Goal: Transaction & Acquisition: Purchase product/service

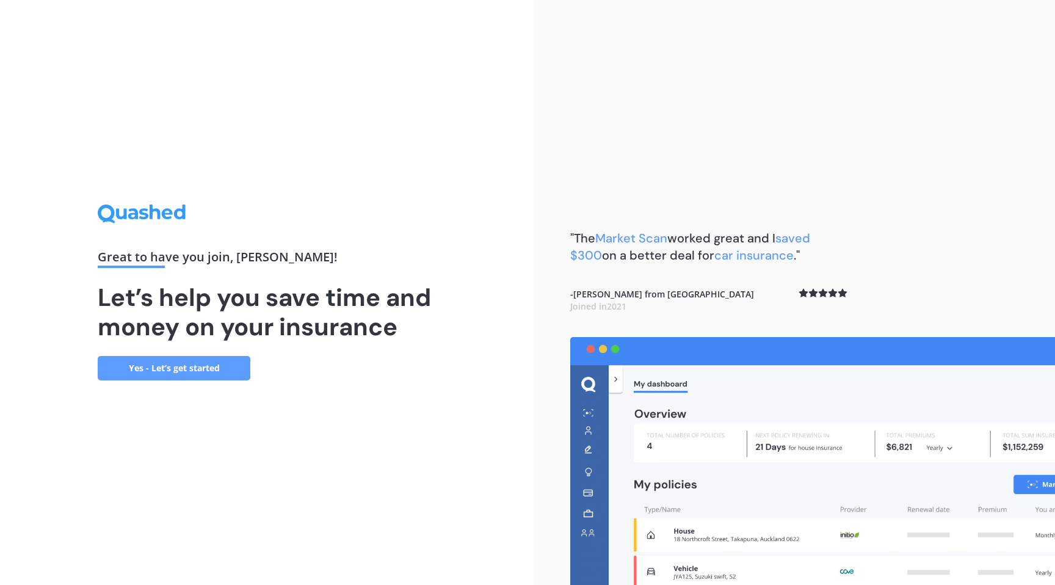
click at [169, 373] on link "Yes - Let’s get started" at bounding box center [174, 368] width 153 height 24
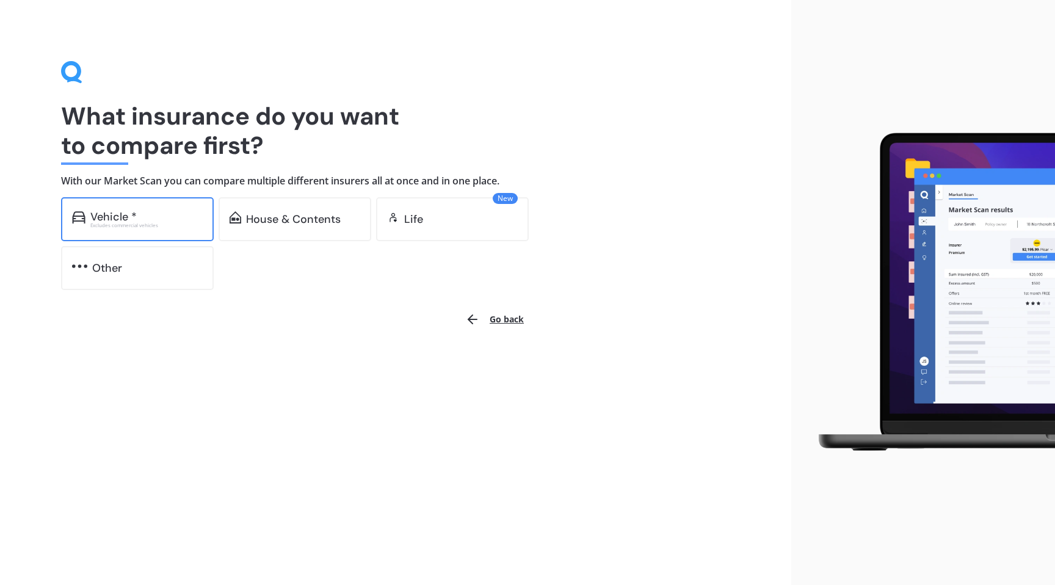
click at [154, 229] on div "Vehicle * Excludes commercial vehicles" at bounding box center [137, 219] width 153 height 44
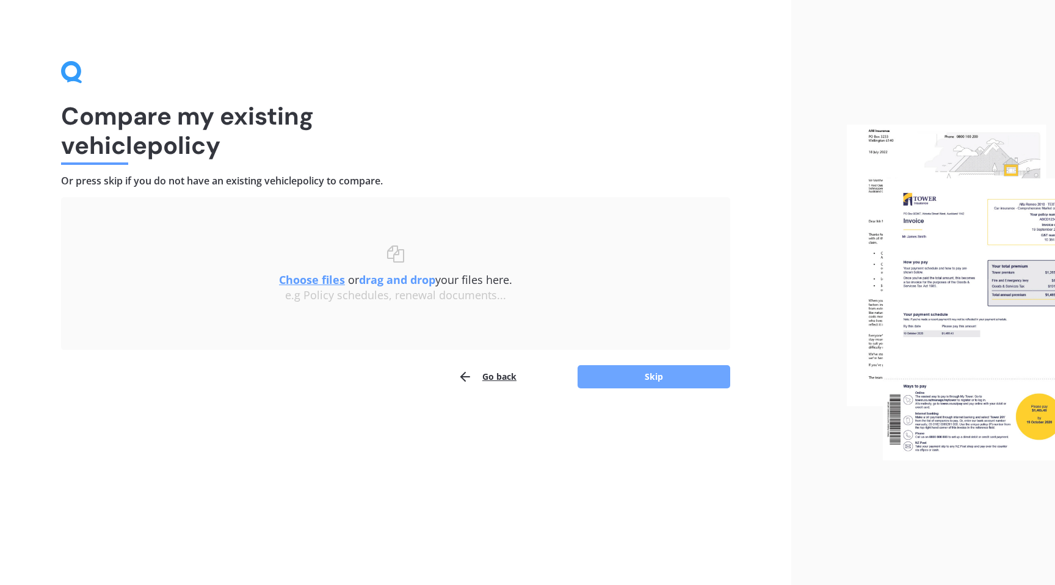
click at [630, 384] on button "Skip" at bounding box center [654, 376] width 153 height 23
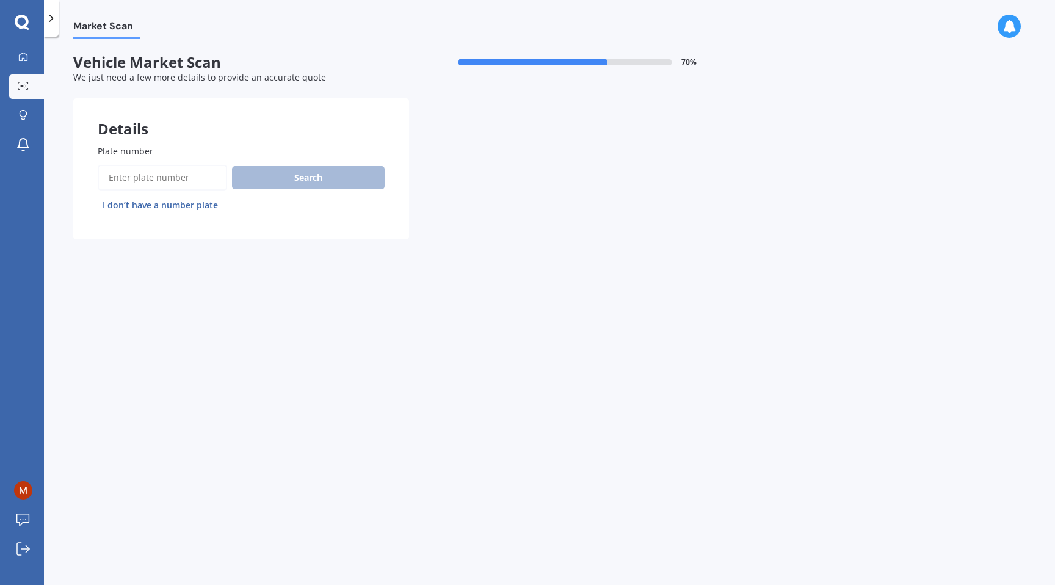
click at [149, 179] on input "Plate number" at bounding box center [162, 178] width 129 height 26
type input "LZS214"
click at [272, 171] on button "Search" at bounding box center [308, 177] width 153 height 23
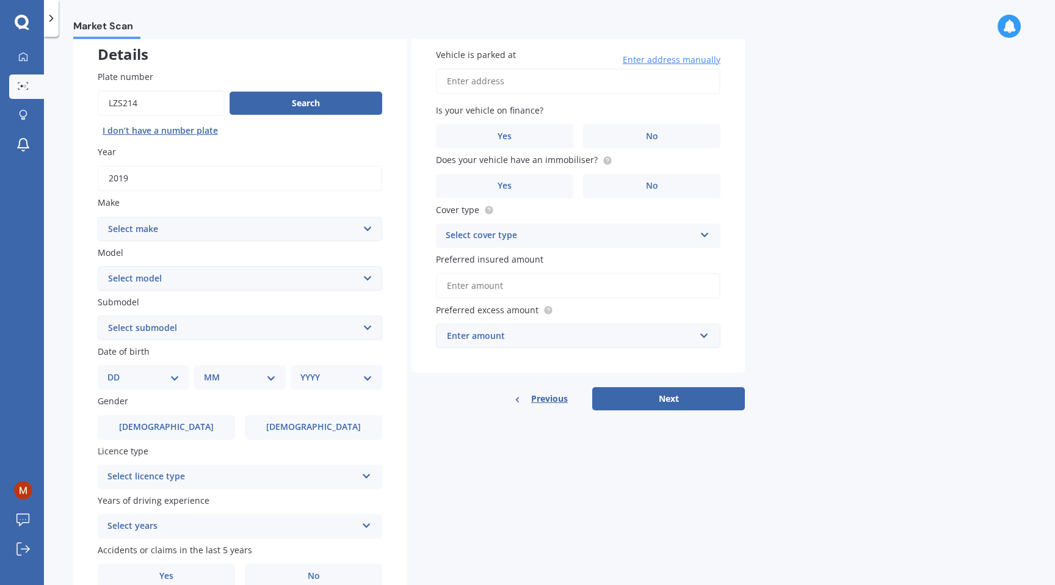
scroll to position [76, 0]
click at [251, 223] on select "Select make AC ALFA ROMEO ASTON MARTIN AUDI AUSTIN BEDFORD Bentley BMW BYD CADI…" at bounding box center [240, 228] width 285 height 24
select select "MERCEDES BENZ"
click at [98, 216] on select "Select make AC ALFA ROMEO ASTON MARTIN AUDI AUSTIN BEDFORD Bentley BMW BYD CADI…" at bounding box center [240, 228] width 285 height 24
click at [268, 285] on select "Select model 190 200 220 230 240 250 260 280 300 320 350 380 400 420 450 500 55…" at bounding box center [240, 277] width 285 height 24
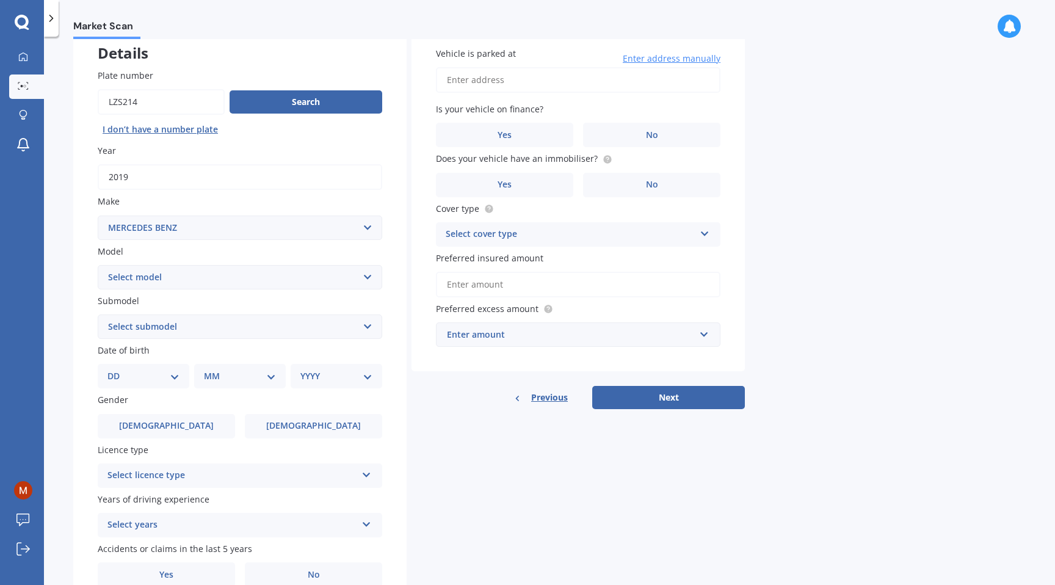
select select "A180"
click at [98, 266] on select "Select model 190 200 220 230 240 250 260 280 300 320 350 380 400 420 450 500 55…" at bounding box center [240, 277] width 285 height 24
click at [192, 332] on select "Select submodel (All) Petrol Turbo" at bounding box center [240, 326] width 285 height 24
click at [134, 378] on select "DD 01 02 03 04 05 06 07 08 09 10 11 12 13 14 15 16 17 18 19 20 21 22 23 24 25 2…" at bounding box center [143, 375] width 72 height 13
select select "02"
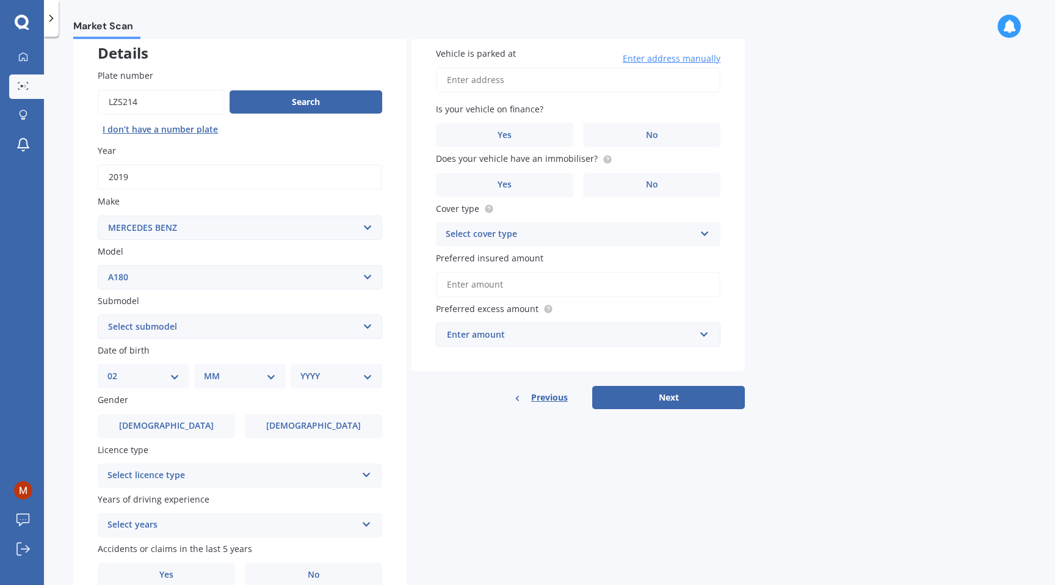
click at [117, 371] on select "DD 01 02 03 04 05 06 07 08 09 10 11 12 13 14 15 16 17 18 19 20 21 22 23 24 25 2…" at bounding box center [143, 375] width 72 height 13
click at [198, 382] on div "DD 01 02 03 04 05 06 07 08 09 10 11 12 13 14 15 16 17 18 19 20 21 22 23 24 25 2…" at bounding box center [242, 376] width 270 height 24
click at [211, 380] on select "MM 01 02 03 04 05 06 07 08 09 10 11 12" at bounding box center [242, 375] width 67 height 13
select select "07"
click at [209, 371] on select "MM 01 02 03 04 05 06 07 08 09 10 11 12" at bounding box center [242, 375] width 67 height 13
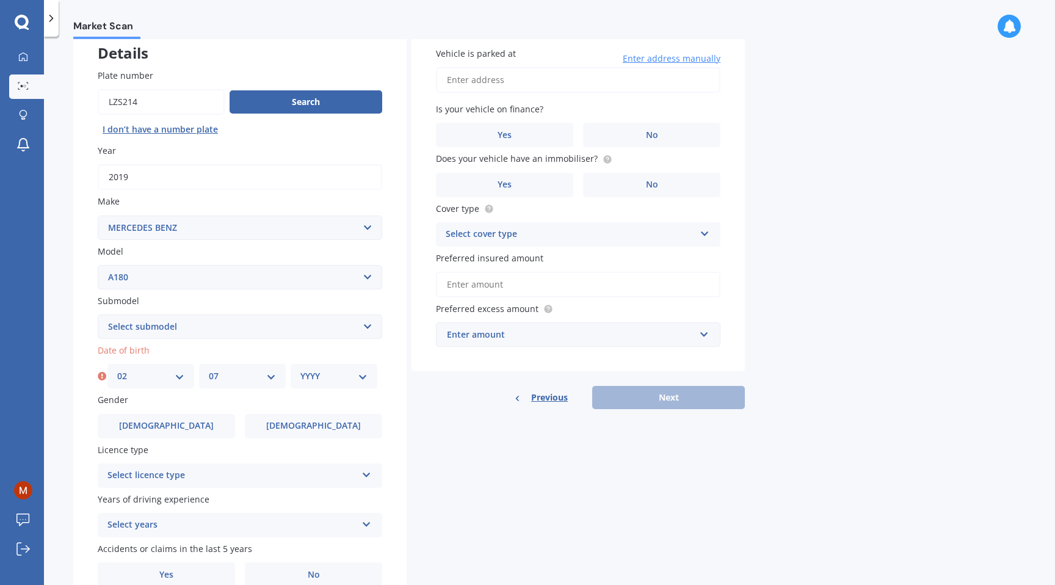
click at [320, 387] on div "YYYY 2025 2024 2023 2022 2021 2020 2019 2018 2017 2016 2015 2014 2013 2012 2011…" at bounding box center [334, 376] width 87 height 24
click at [322, 376] on select "YYYY 2025 2024 2023 2022 2021 2020 2019 2018 2017 2016 2015 2014 2013 2012 2011…" at bounding box center [333, 375] width 67 height 13
select select "1992"
click at [300, 371] on select "YYYY 2025 2024 2023 2022 2021 2020 2019 2018 2017 2016 2015 2014 2013 2012 2011…" at bounding box center [333, 375] width 67 height 13
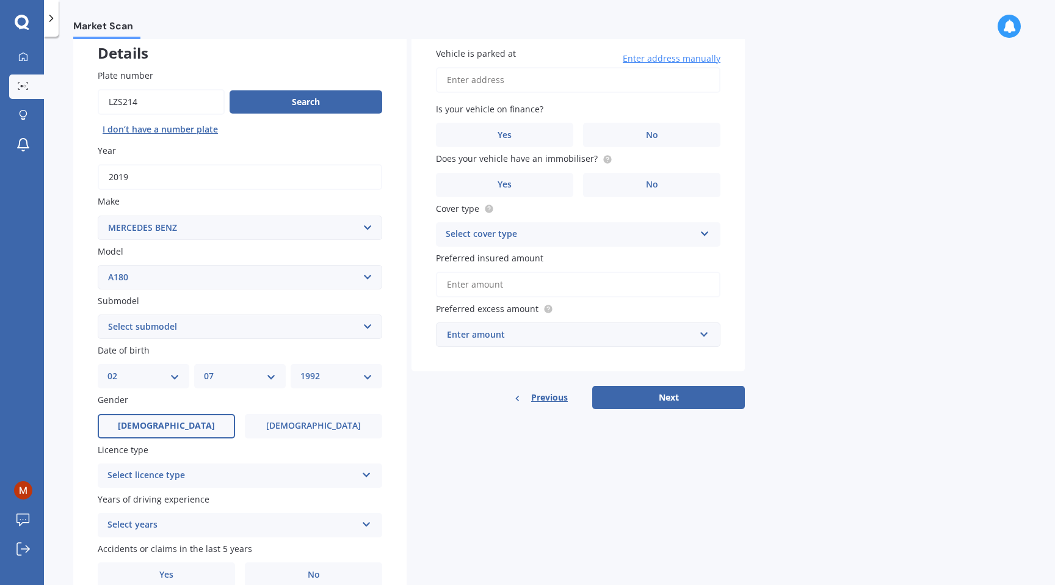
click at [208, 431] on label "Male" at bounding box center [166, 426] width 137 height 24
click at [0, 0] on input "Male" at bounding box center [0, 0] width 0 height 0
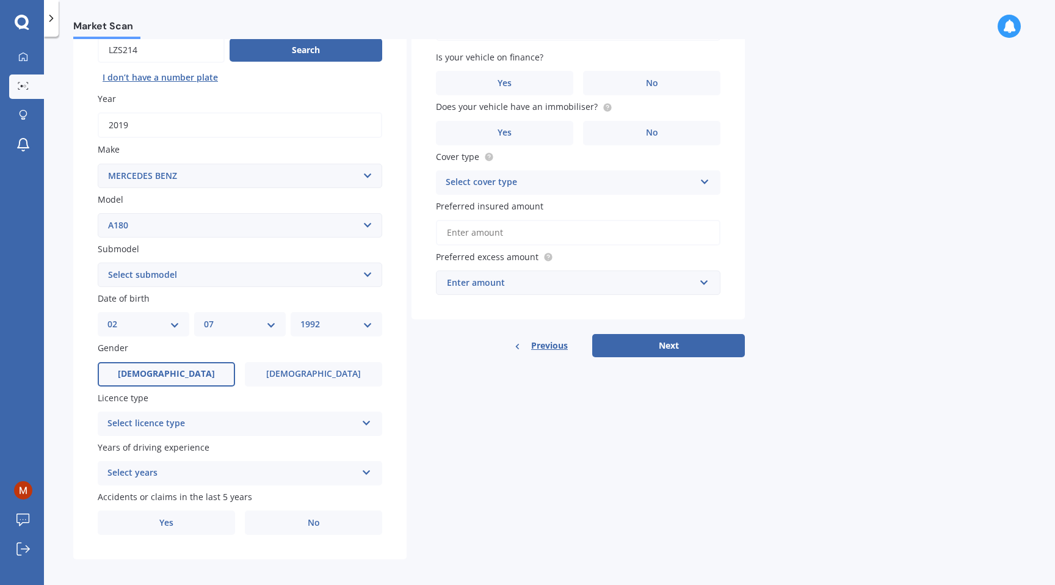
scroll to position [137, 0]
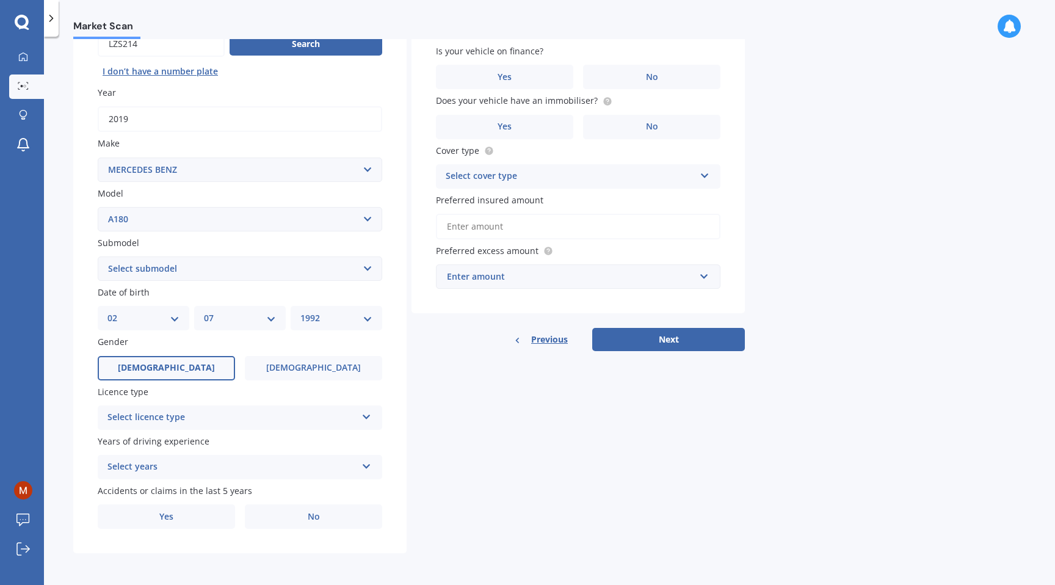
click at [211, 410] on div "Select licence type" at bounding box center [231, 417] width 249 height 15
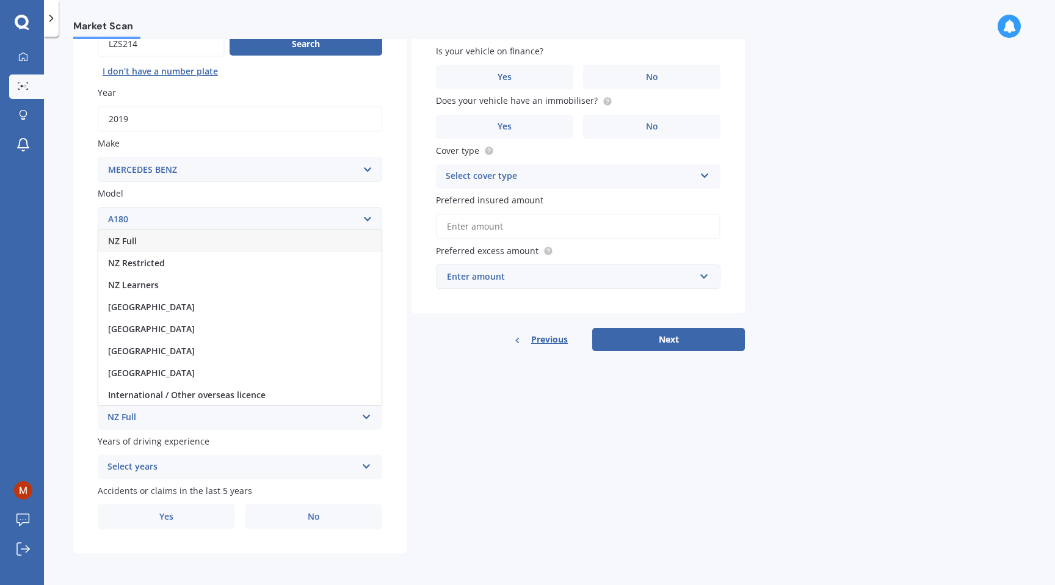
click at [186, 242] on div "NZ Full" at bounding box center [239, 241] width 283 height 22
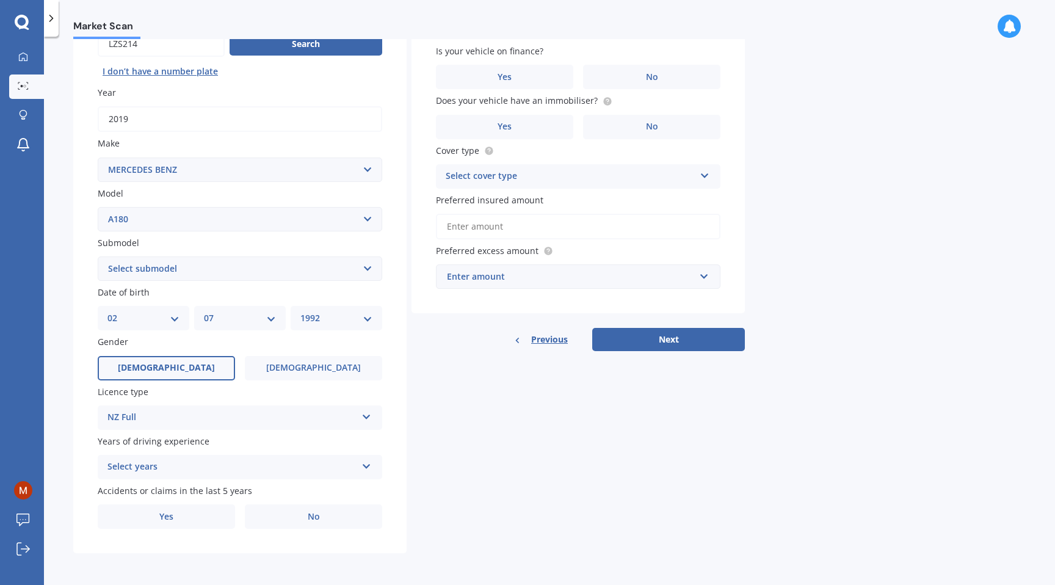
click at [169, 464] on div "Select years" at bounding box center [231, 467] width 249 height 15
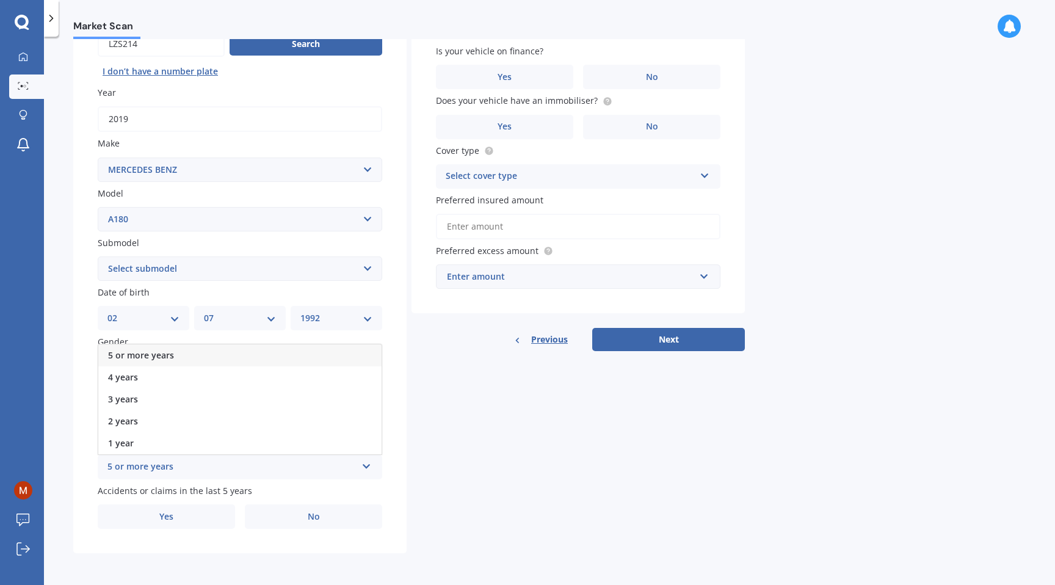
click at [187, 358] on div "5 or more years" at bounding box center [239, 355] width 283 height 22
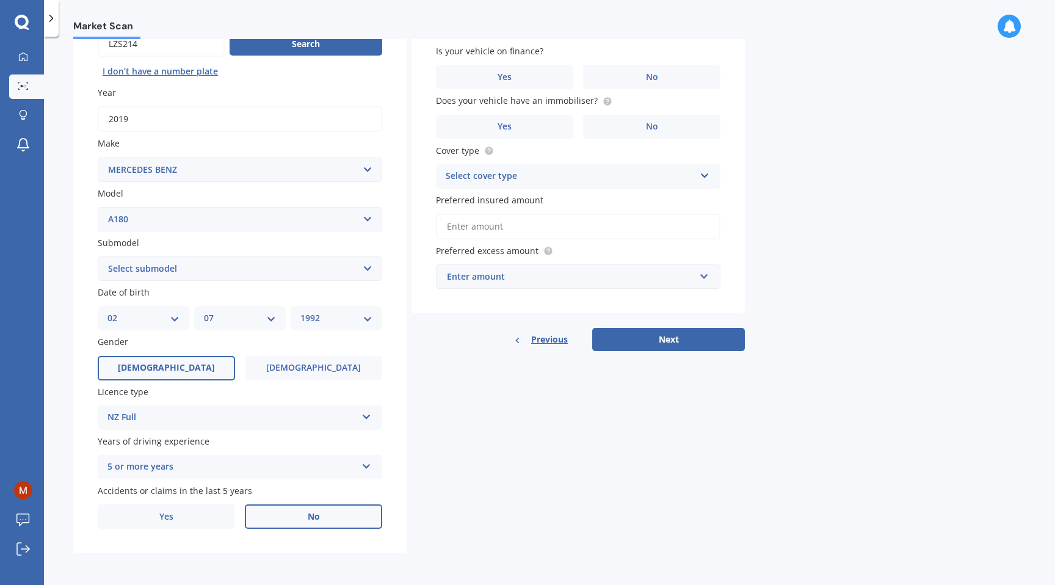
click at [286, 509] on label "No" at bounding box center [313, 516] width 137 height 24
click at [0, 0] on input "No" at bounding box center [0, 0] width 0 height 0
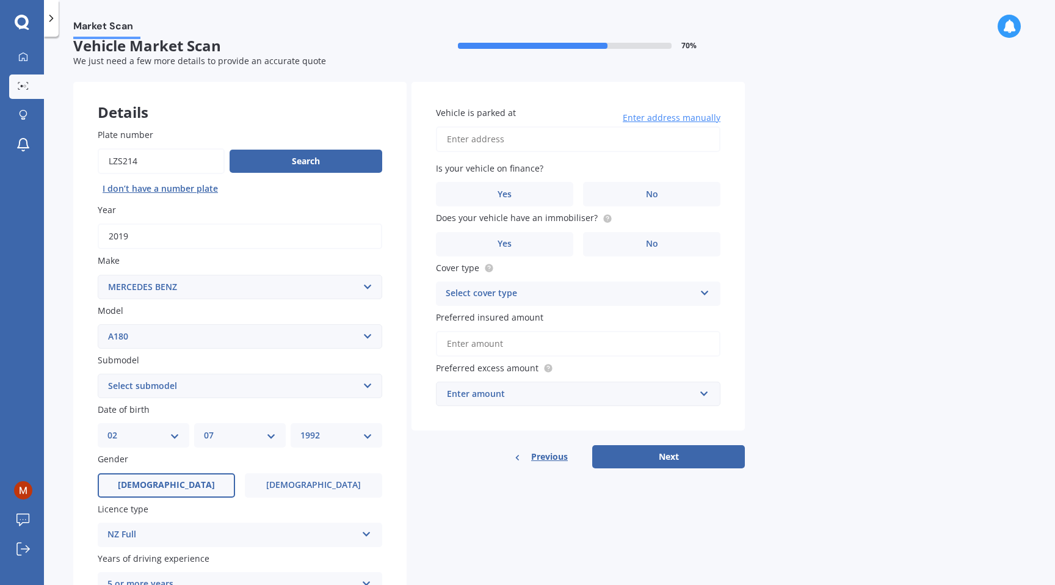
scroll to position [0, 0]
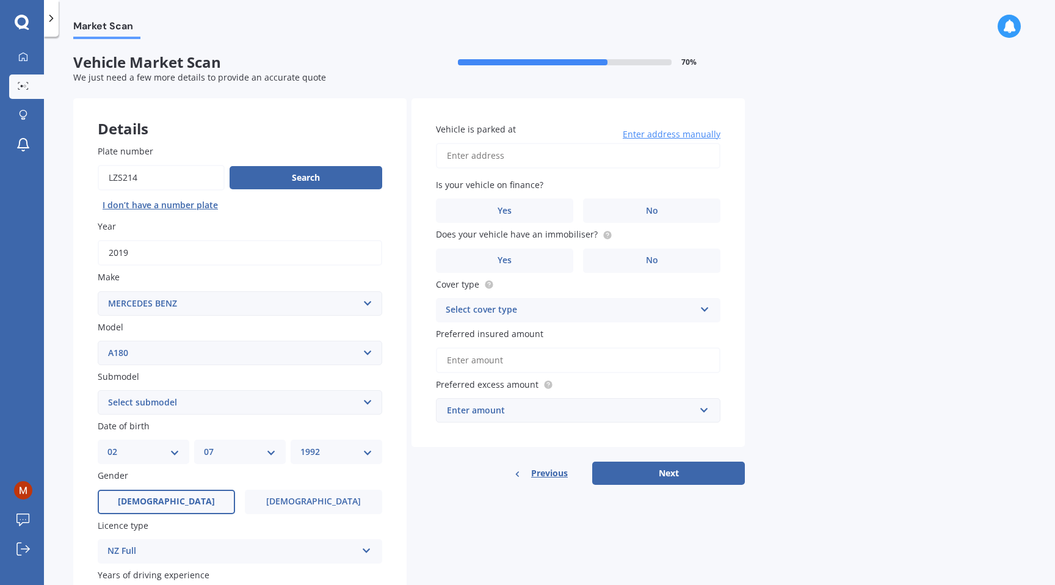
click at [491, 151] on input "Vehicle is parked at" at bounding box center [578, 156] width 285 height 26
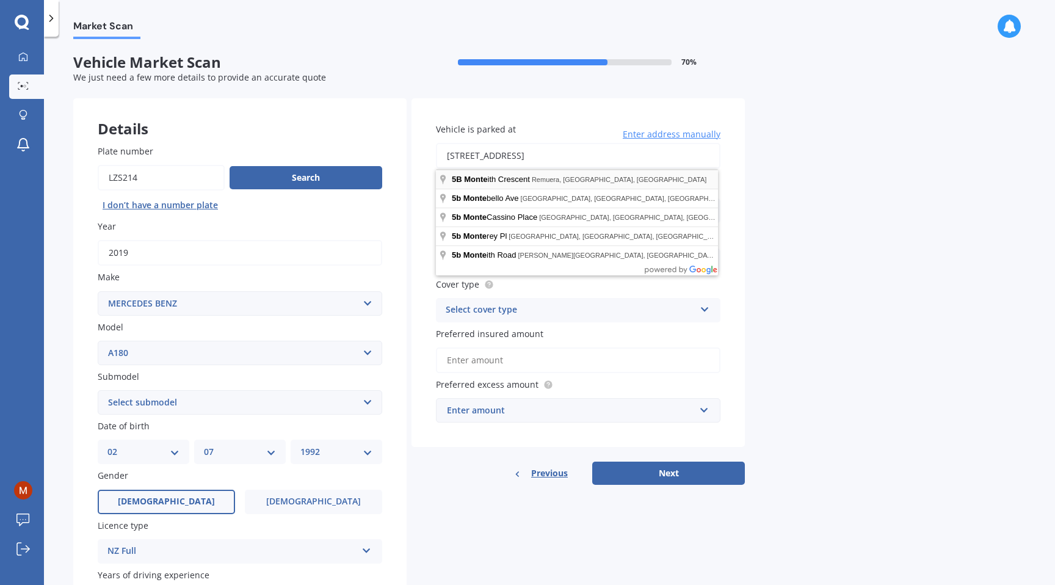
type input "5B Monteith Crescent, Remuera, Auckland 1050"
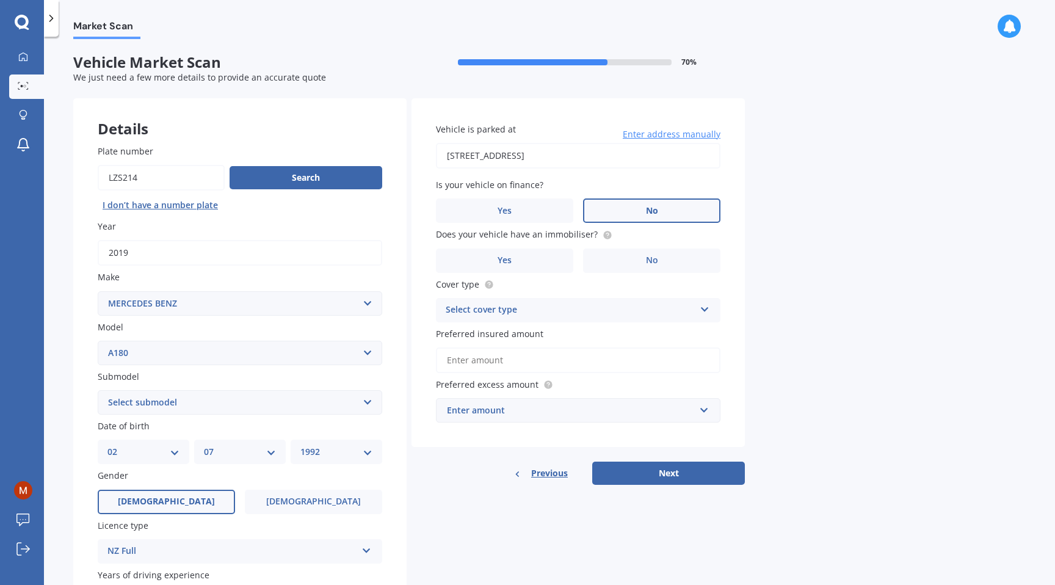
click at [610, 214] on label "No" at bounding box center [651, 210] width 137 height 24
click at [0, 0] on input "No" at bounding box center [0, 0] width 0 height 0
click at [563, 260] on label "Yes" at bounding box center [504, 260] width 137 height 24
click at [0, 0] on input "Yes" at bounding box center [0, 0] width 0 height 0
click at [526, 311] on div "Select cover type" at bounding box center [570, 310] width 249 height 15
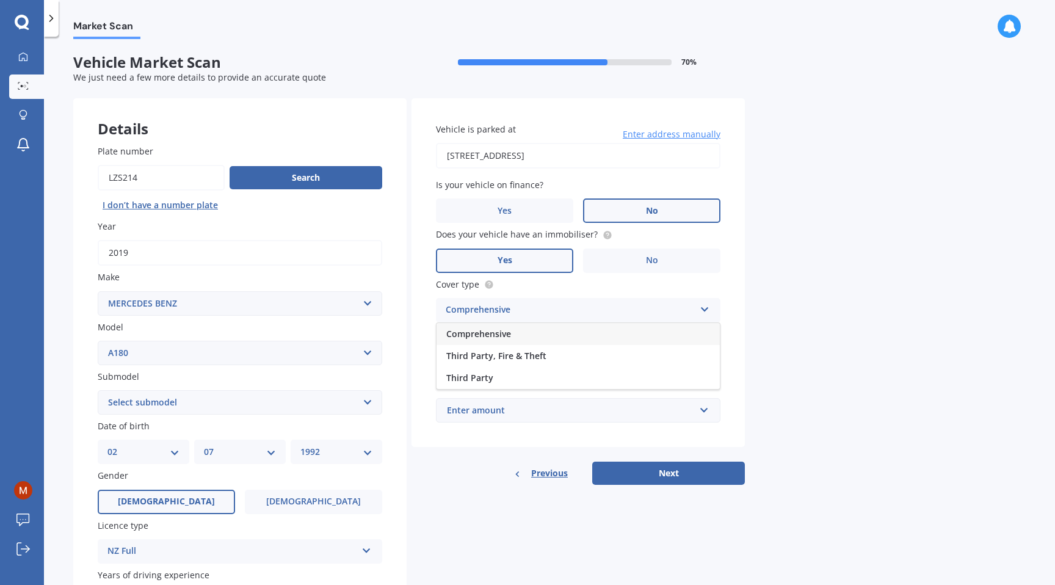
click at [526, 331] on div "Comprehensive" at bounding box center [578, 334] width 283 height 22
click at [530, 314] on div "Comprehensive" at bounding box center [570, 310] width 249 height 15
click at [513, 362] on input "Preferred insured amount" at bounding box center [578, 360] width 285 height 26
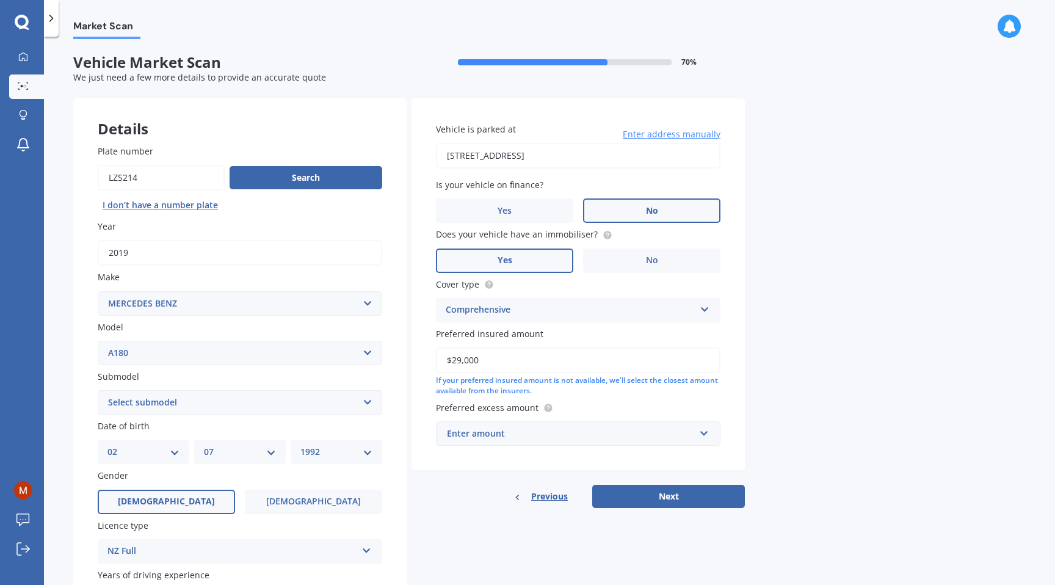
type input "$29,000"
click at [495, 436] on div "Enter amount" at bounding box center [571, 433] width 248 height 13
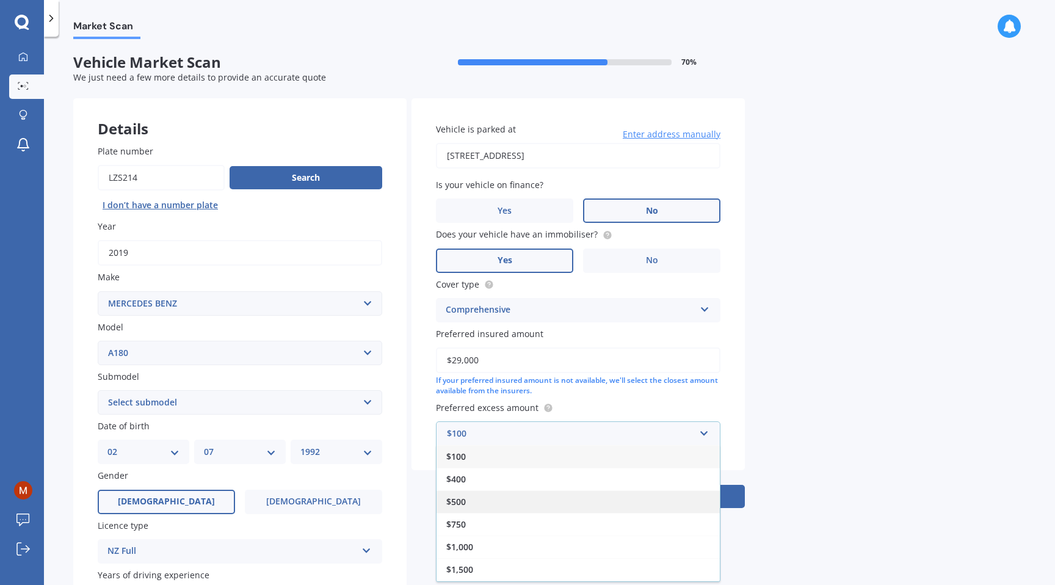
click at [485, 505] on div "$500" at bounding box center [578, 501] width 283 height 23
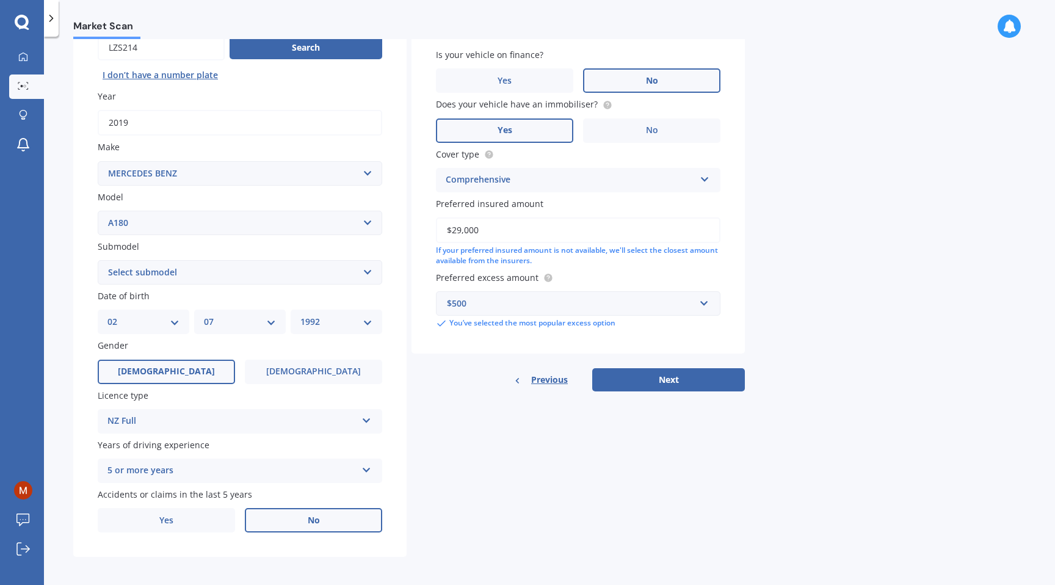
scroll to position [135, 0]
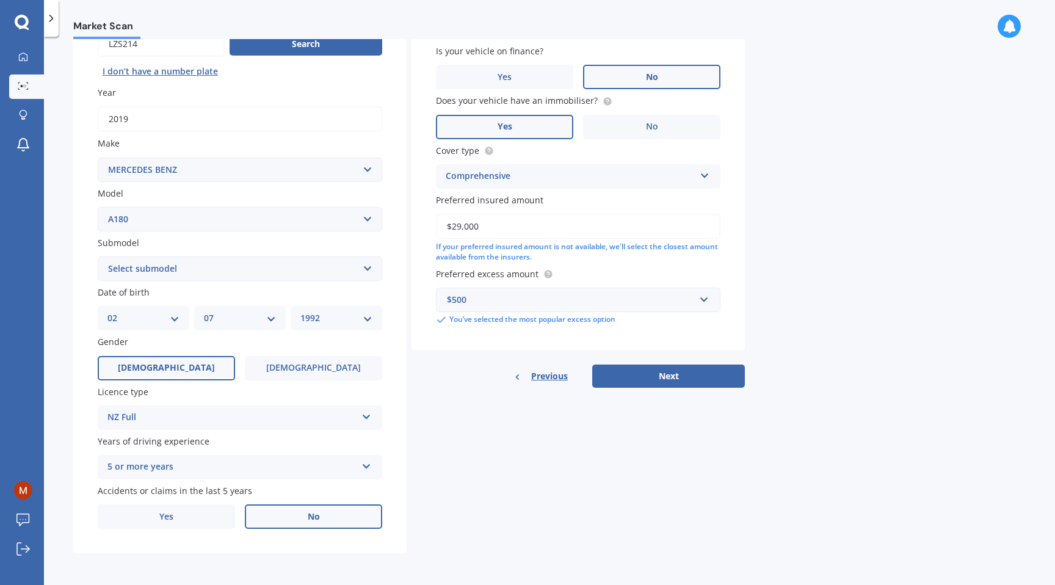
click at [355, 267] on select "Select submodel (All) Petrol Turbo" at bounding box center [240, 268] width 285 height 24
click at [357, 264] on select "Select submodel (All) Petrol Turbo" at bounding box center [240, 268] width 285 height 24
select select "(ALL)"
click at [98, 256] on select "Select submodel (All) Petrol Turbo" at bounding box center [240, 268] width 285 height 24
click at [670, 368] on button "Next" at bounding box center [668, 375] width 153 height 23
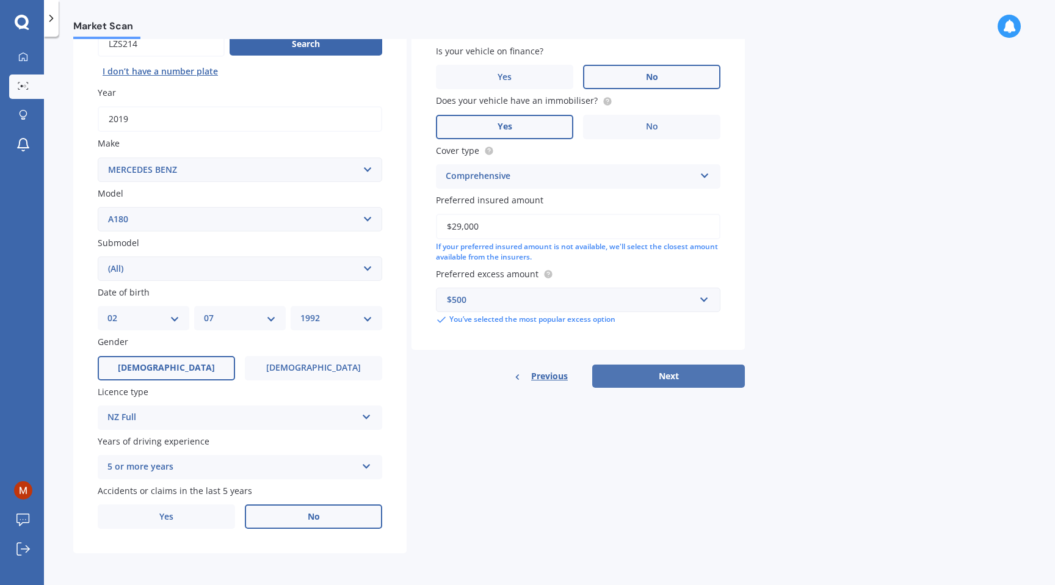
select select "02"
select select "07"
select select "1992"
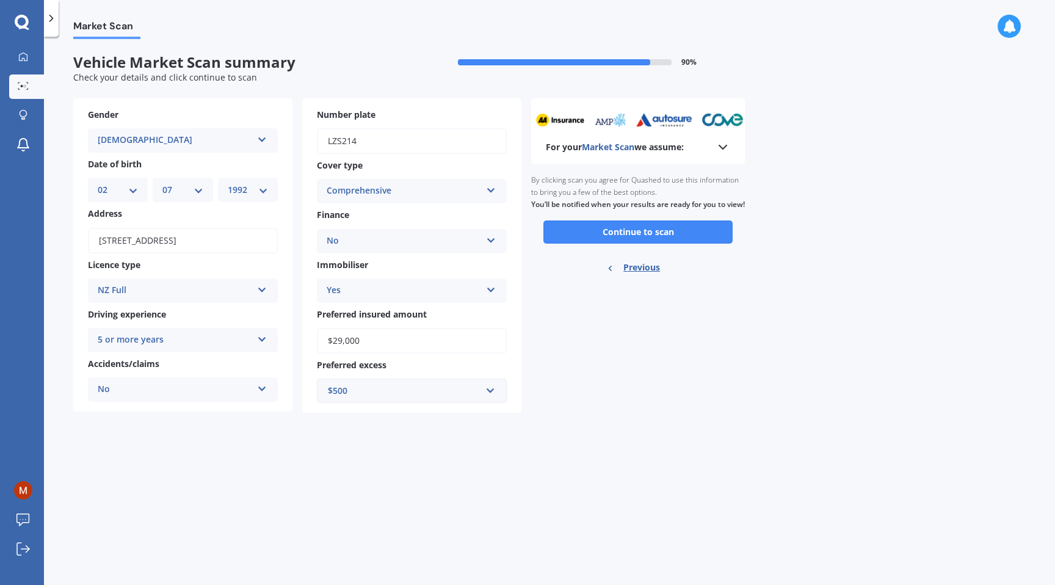
scroll to position [0, 0]
click at [648, 241] on button "Continue to scan" at bounding box center [637, 231] width 189 height 23
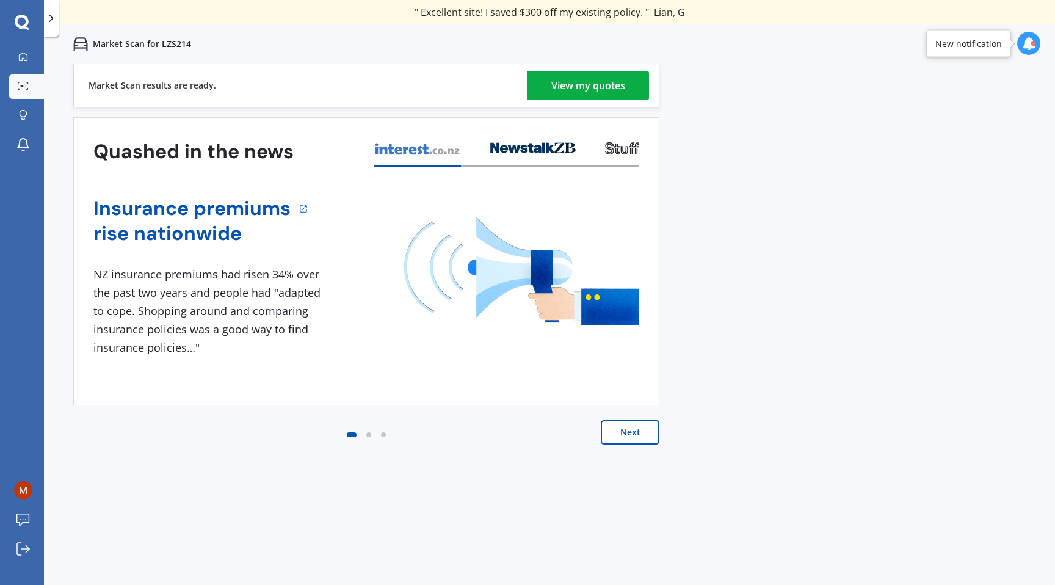
click at [546, 84] on link "View my quotes" at bounding box center [588, 85] width 122 height 29
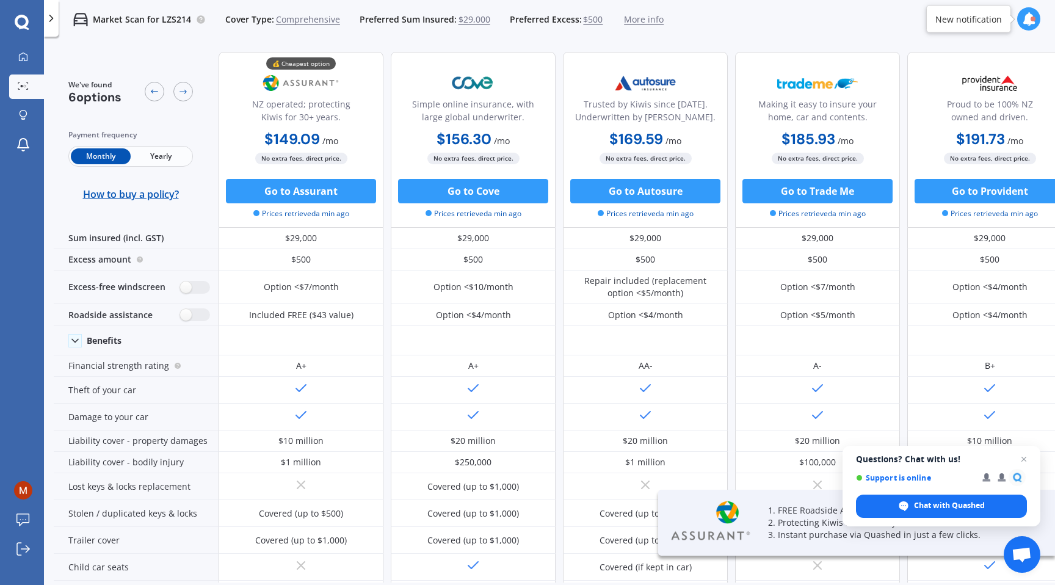
click at [161, 153] on span "Yearly" at bounding box center [161, 156] width 60 height 16
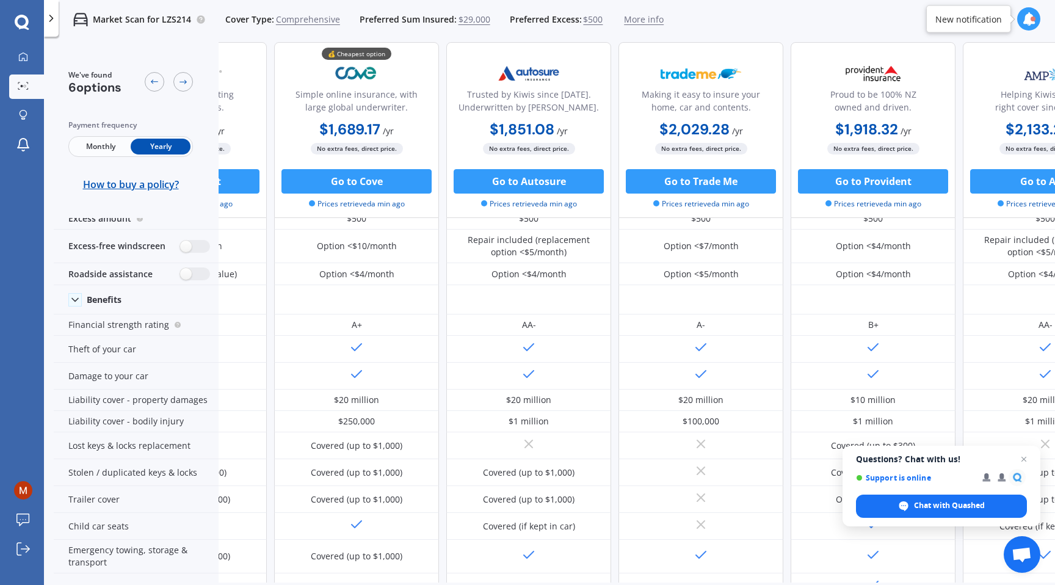
scroll to position [41, 112]
